Goal: Communication & Community: Answer question/provide support

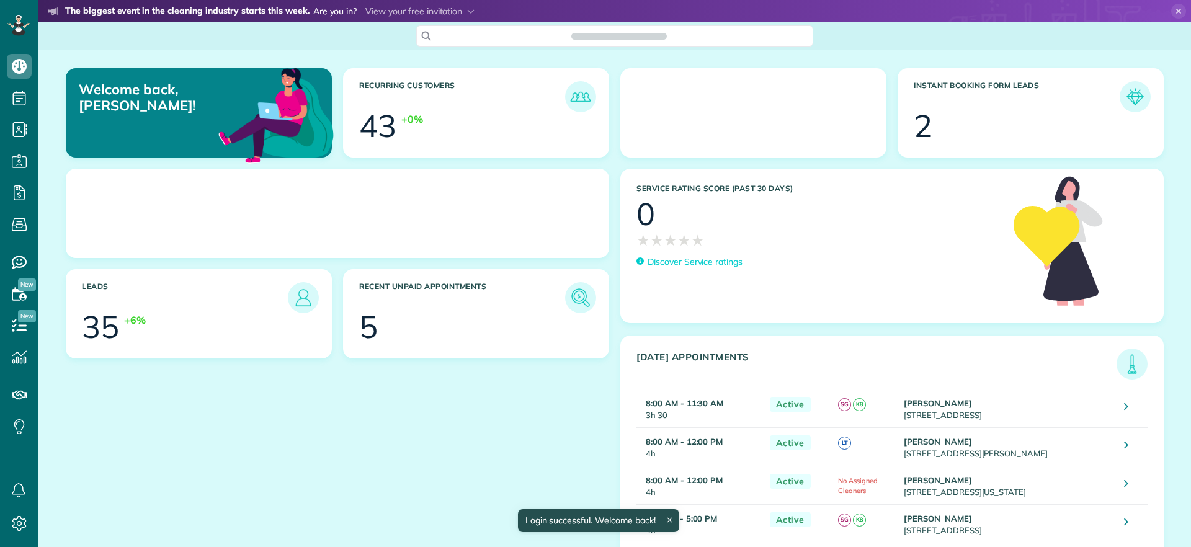
scroll to position [6, 6]
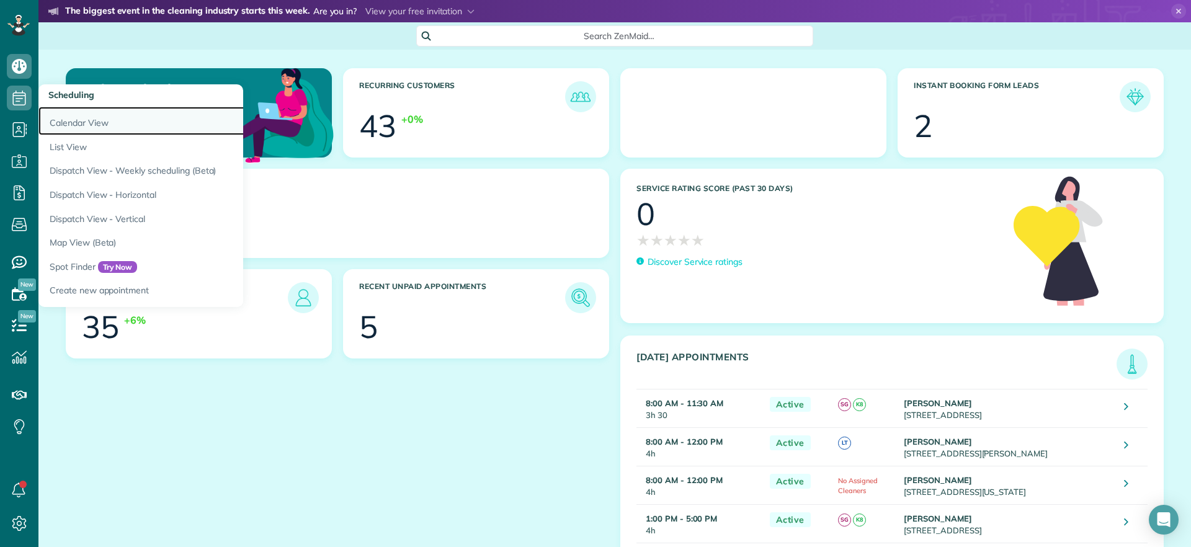
click at [95, 125] on link "Calendar View" at bounding box center [193, 121] width 310 height 29
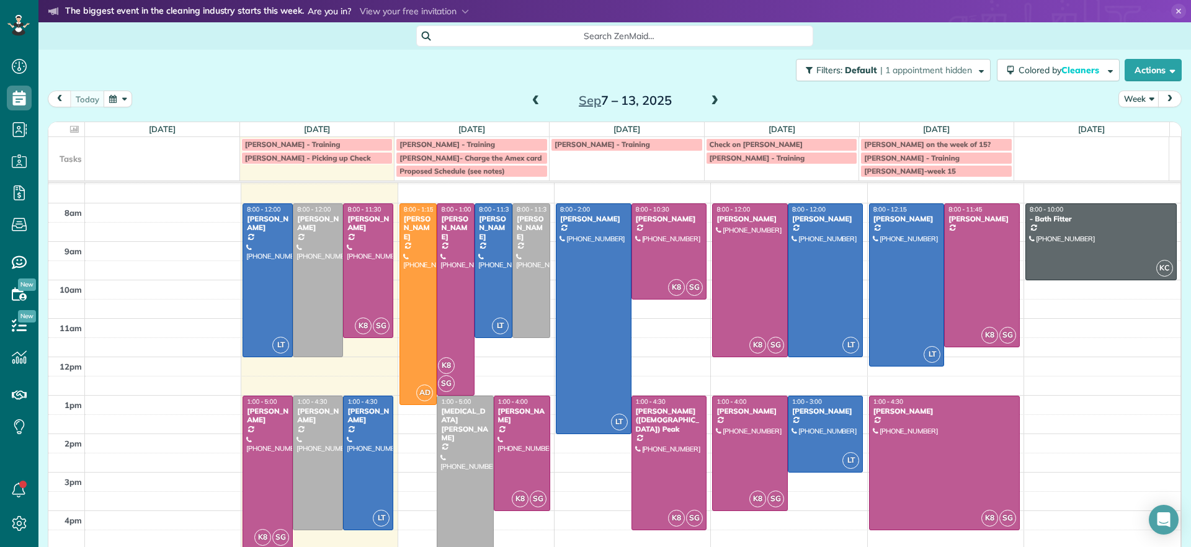
scroll to position [32, 0]
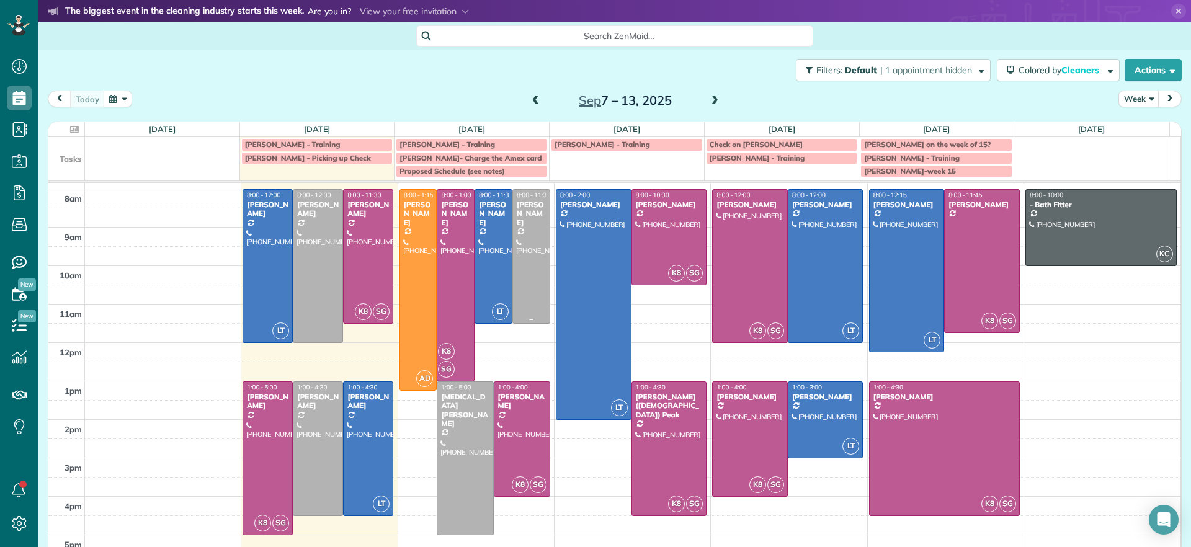
click at [520, 250] on div at bounding box center [531, 256] width 37 height 133
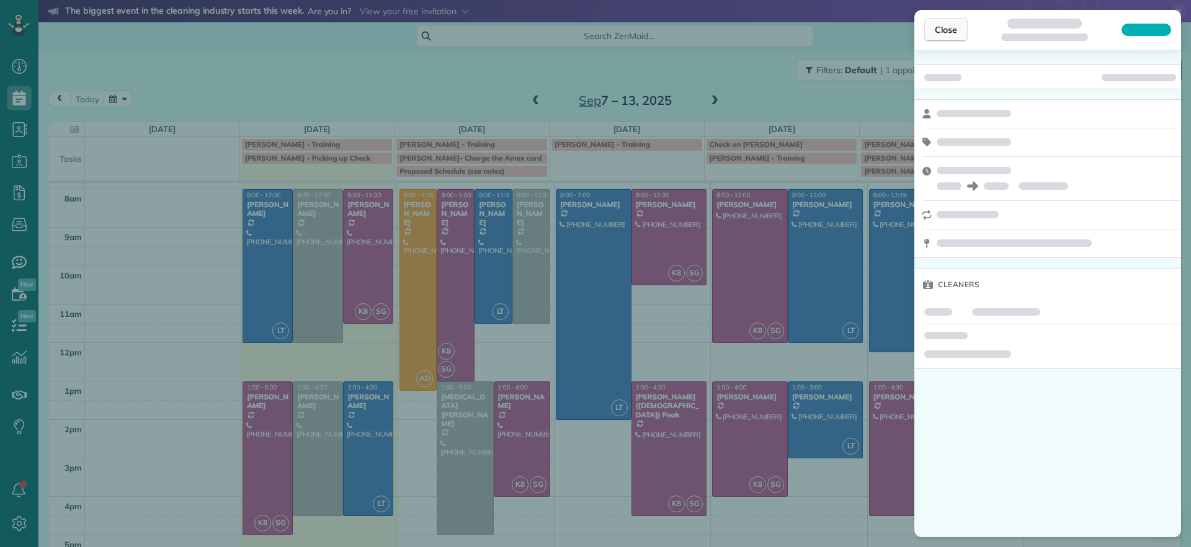
click at [937, 26] on span "Close" at bounding box center [946, 30] width 22 height 12
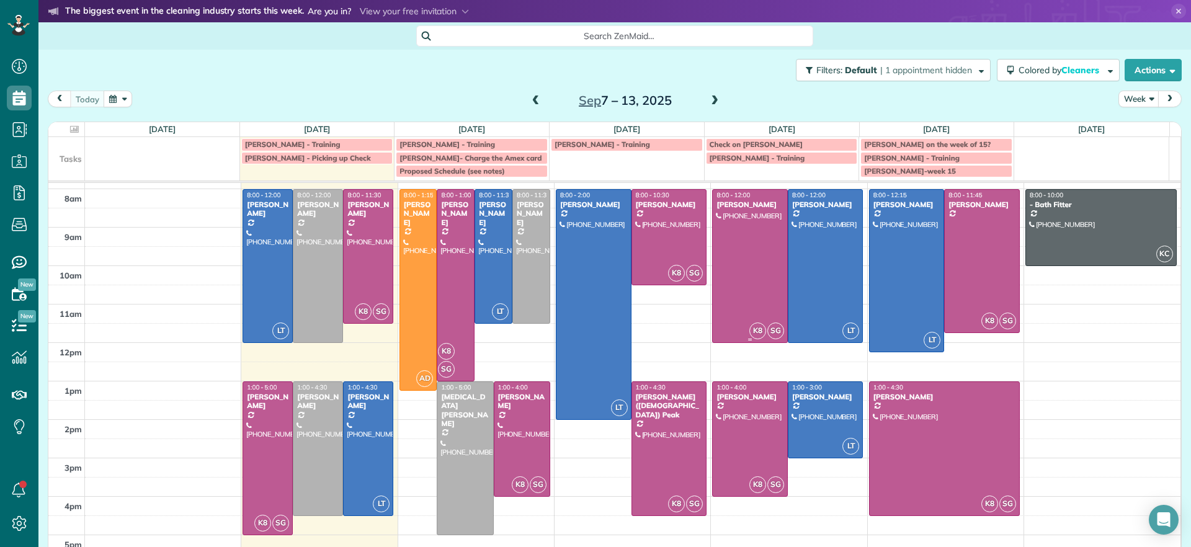
click at [736, 255] on div at bounding box center [750, 266] width 74 height 153
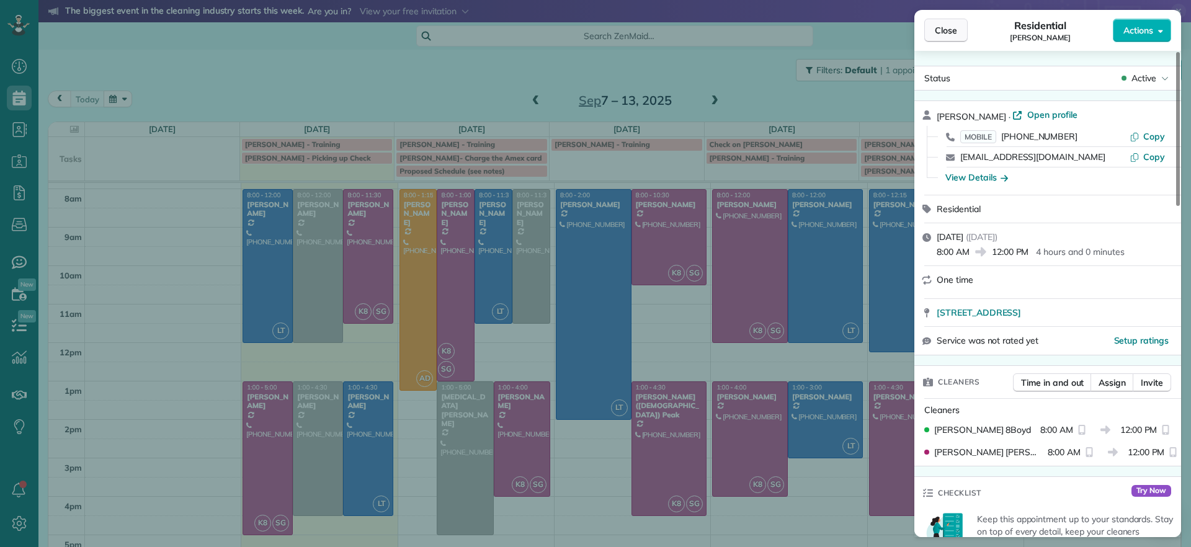
click at [941, 25] on span "Close" at bounding box center [946, 30] width 22 height 12
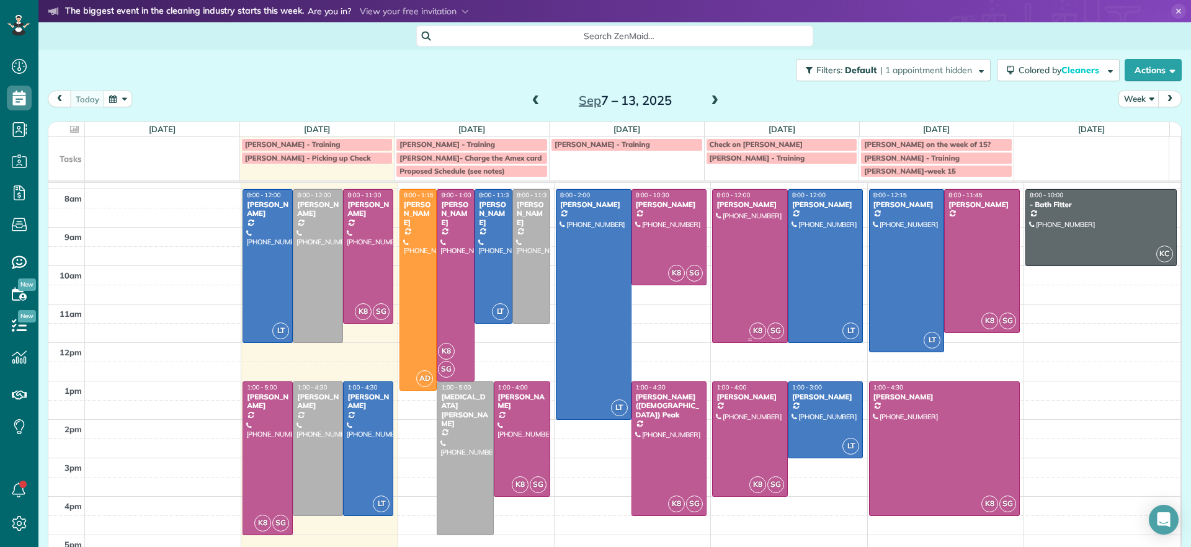
click at [741, 254] on div at bounding box center [750, 266] width 74 height 153
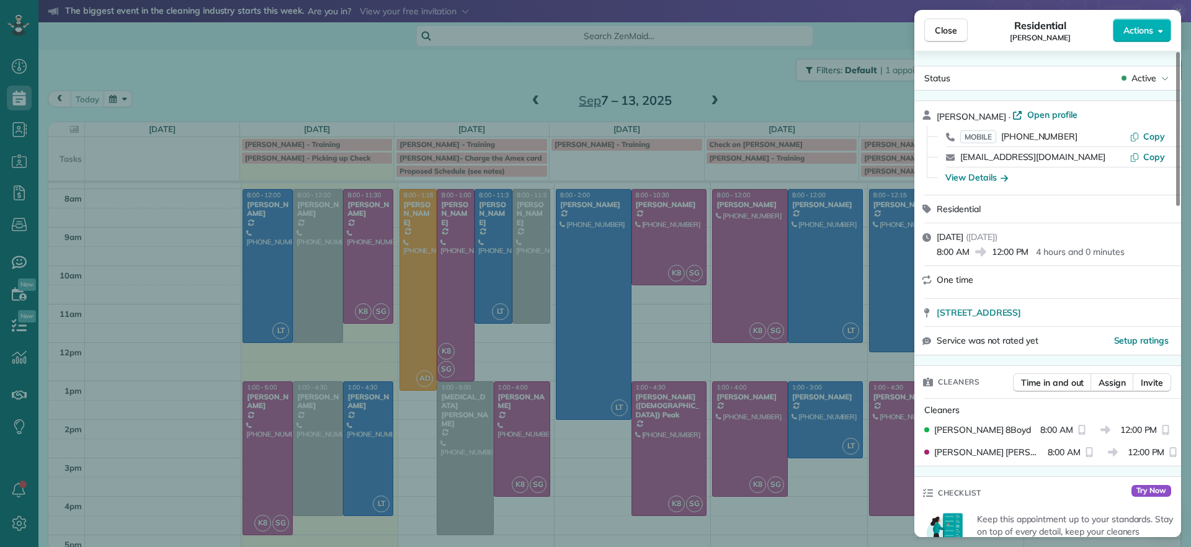
click at [489, 75] on div "Close Residential John Miller Actions Status Active John Miller · Open profile …" at bounding box center [595, 273] width 1191 height 547
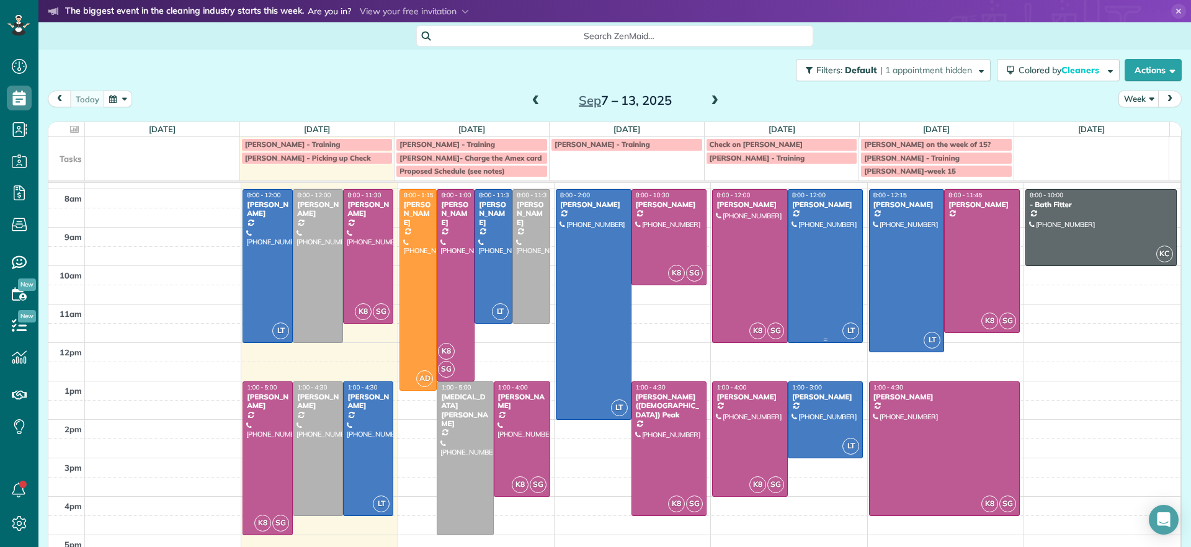
click at [802, 311] on div at bounding box center [825, 266] width 74 height 153
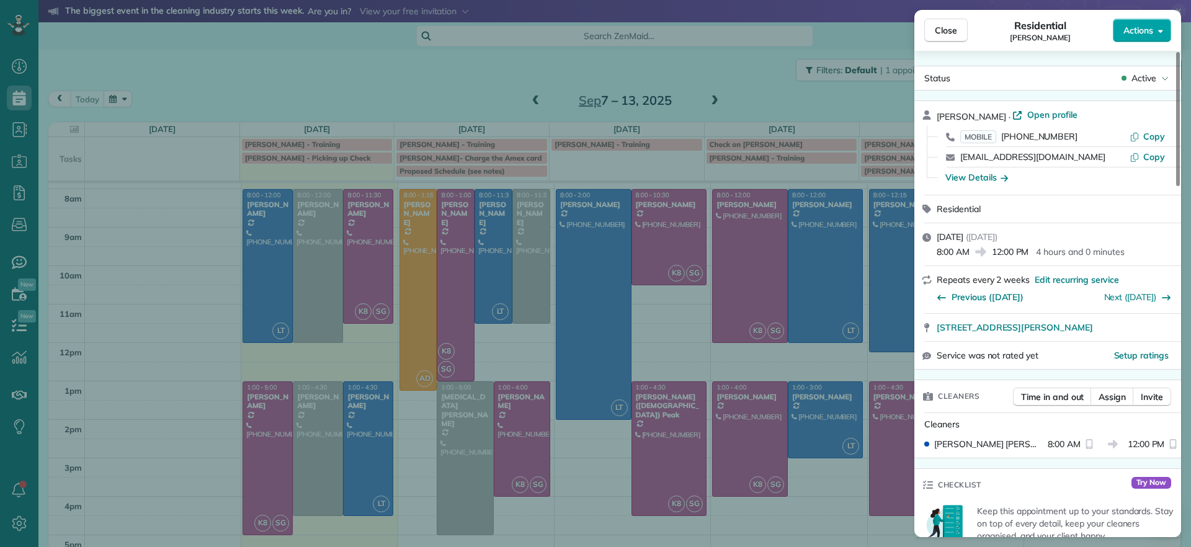
click at [1142, 39] on button "Actions" at bounding box center [1142, 31] width 58 height 24
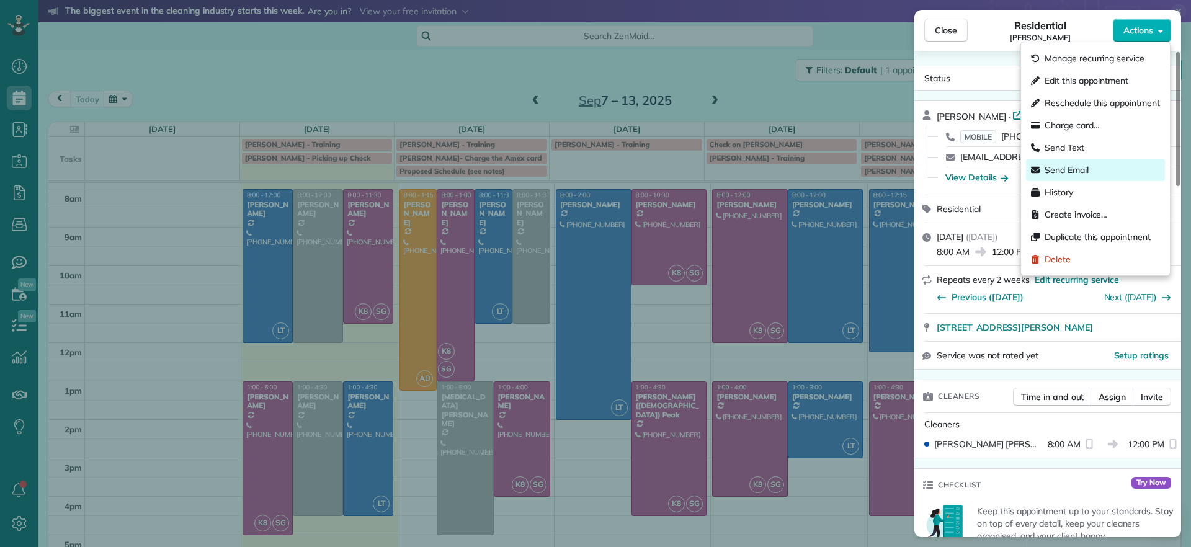
click at [1087, 166] on span "Send Email" at bounding box center [1066, 170] width 44 height 12
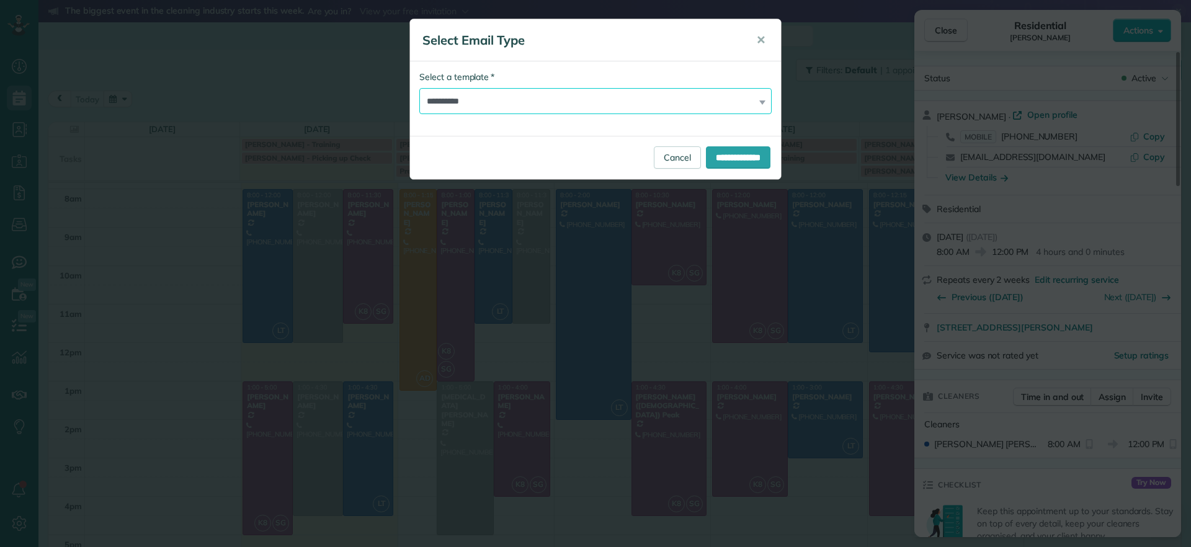
click at [729, 95] on select "**********" at bounding box center [595, 101] width 352 height 26
select select "****"
click at [419, 88] on select "**********" at bounding box center [595, 101] width 352 height 26
click at [713, 156] on input "**********" at bounding box center [738, 157] width 65 height 22
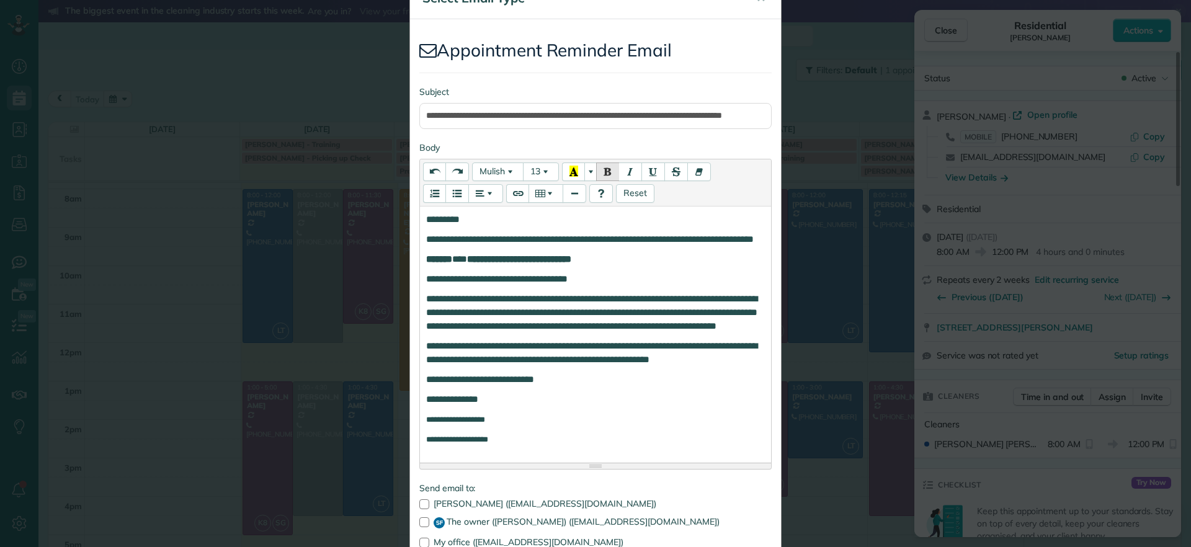
scroll to position [187, 0]
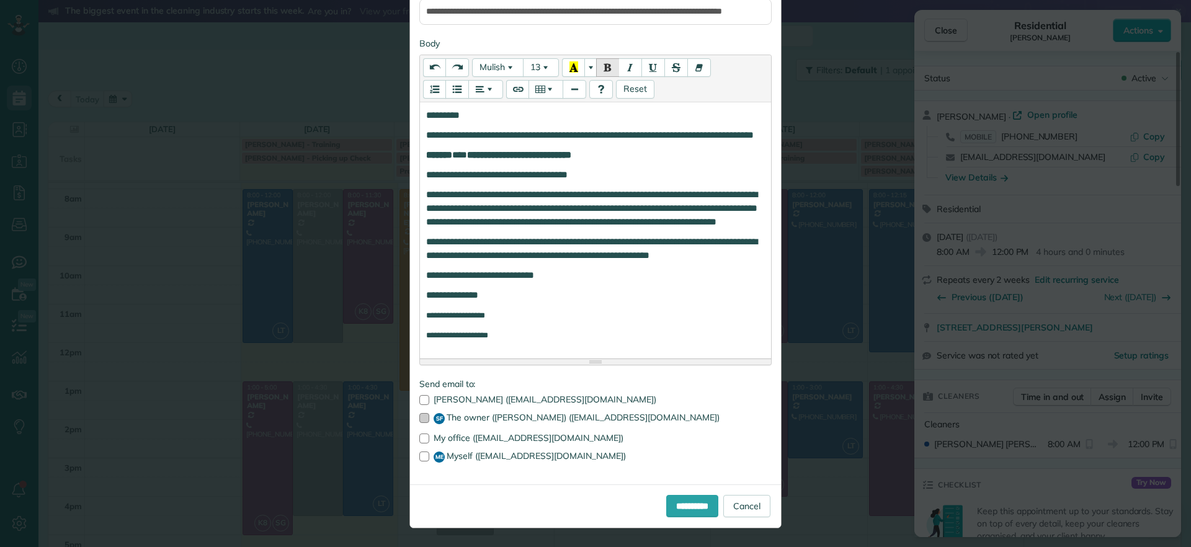
click at [419, 416] on div at bounding box center [424, 418] width 10 height 10
click at [419, 457] on div at bounding box center [424, 457] width 10 height 10
click at [742, 514] on link "Cancel" at bounding box center [746, 506] width 47 height 22
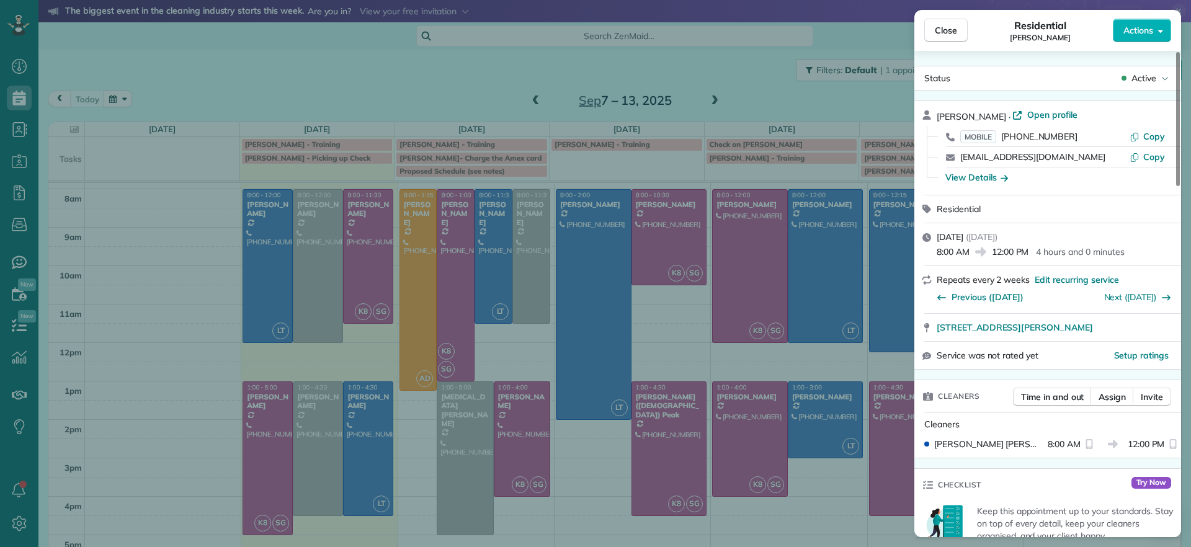
click at [811, 350] on div "Close Residential Katie Fraker Actions Status Active Katie Fraker · Open profil…" at bounding box center [595, 273] width 1191 height 547
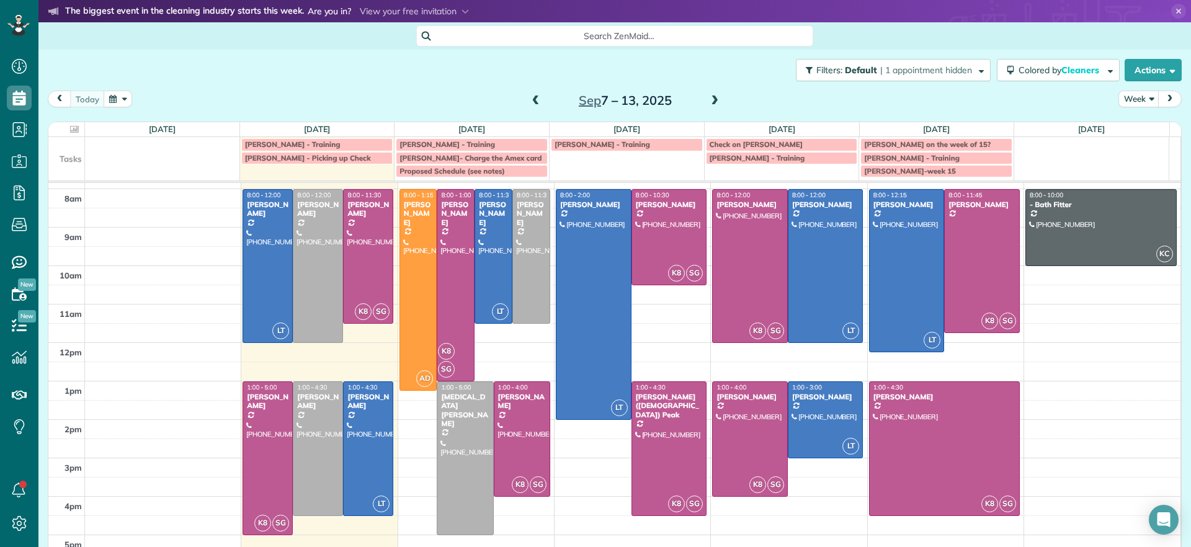
click at [708, 100] on span at bounding box center [715, 101] width 14 height 11
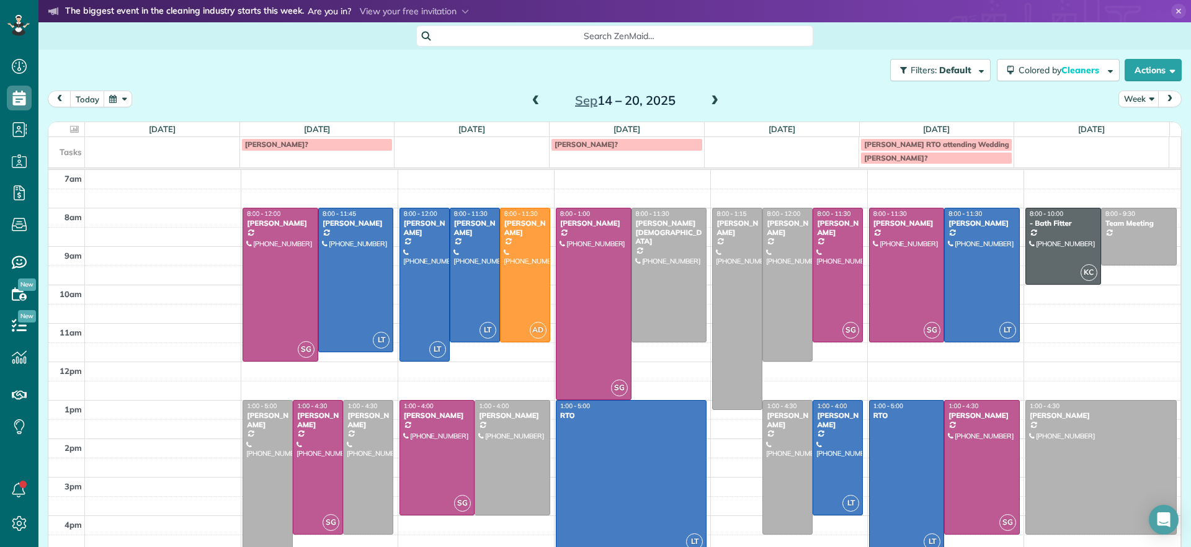
click at [536, 103] on span at bounding box center [536, 101] width 14 height 11
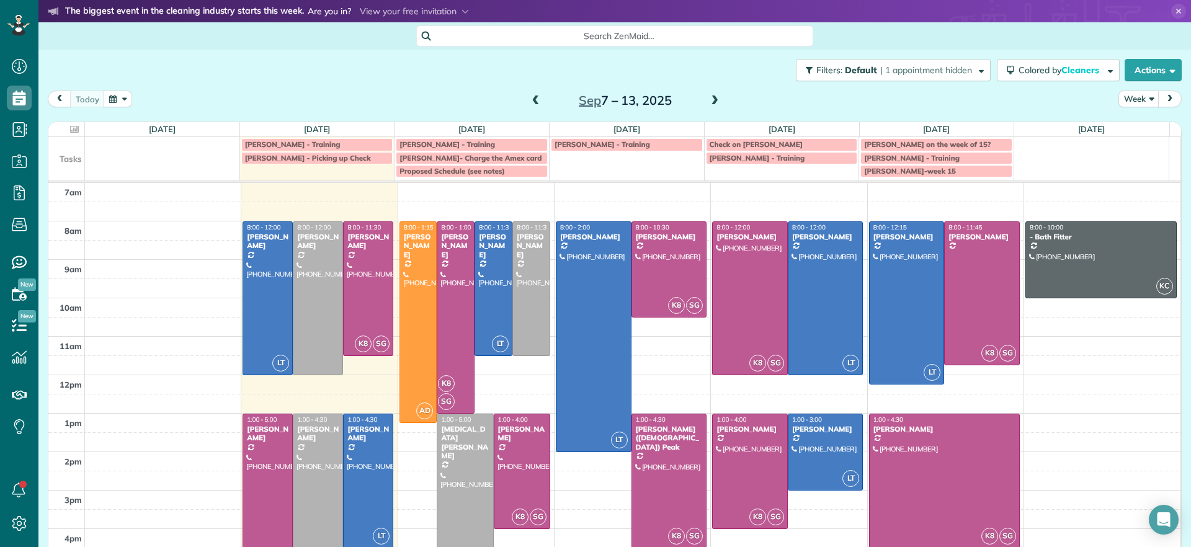
click at [708, 99] on span at bounding box center [715, 101] width 14 height 11
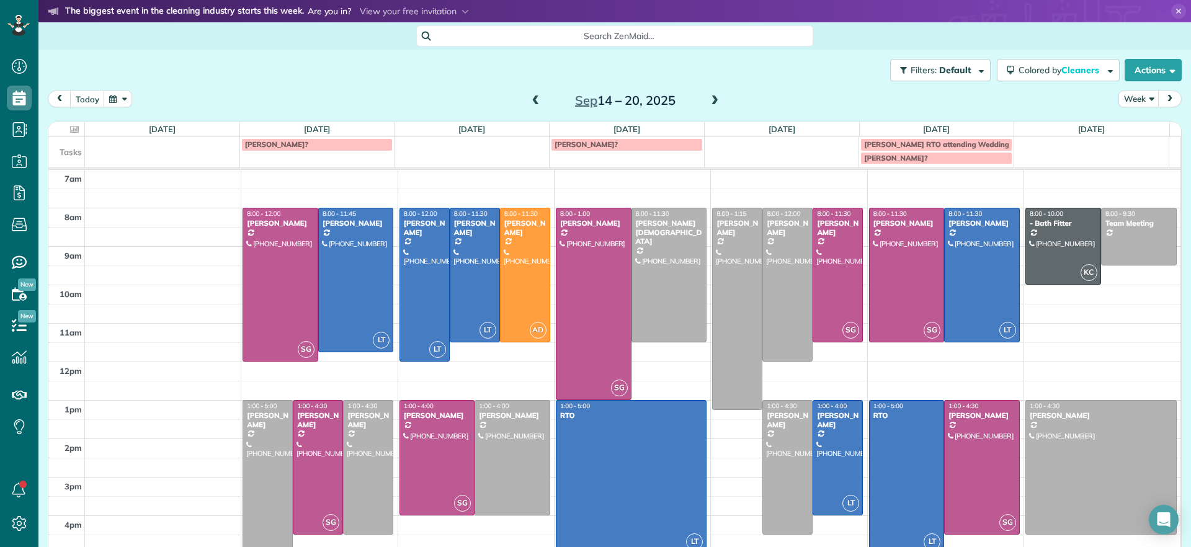
click at [529, 102] on span at bounding box center [536, 101] width 14 height 11
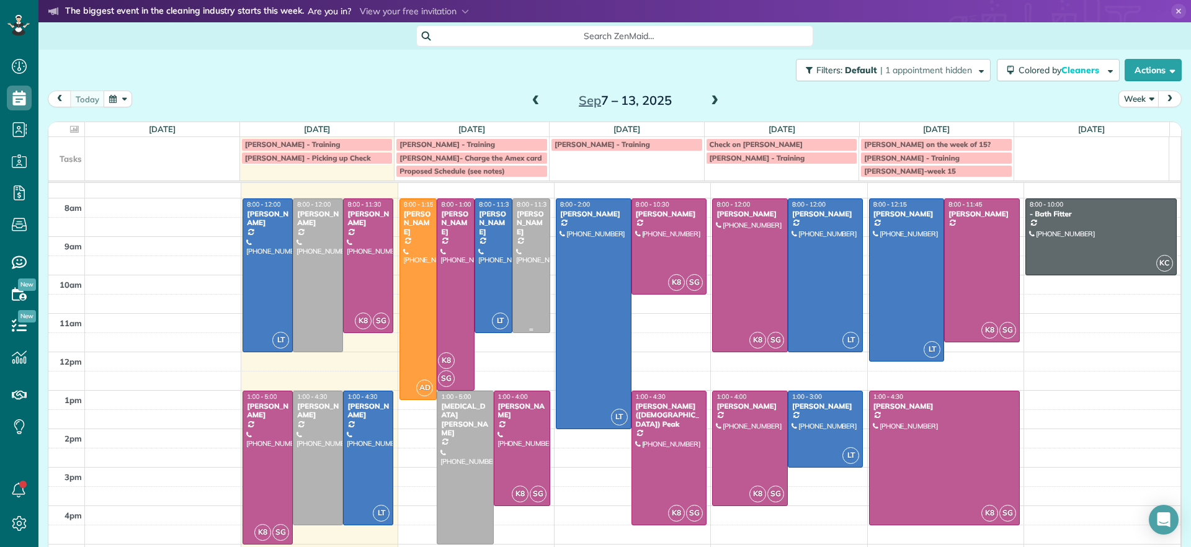
scroll to position [32, 0]
